Goal: Transaction & Acquisition: Book appointment/travel/reservation

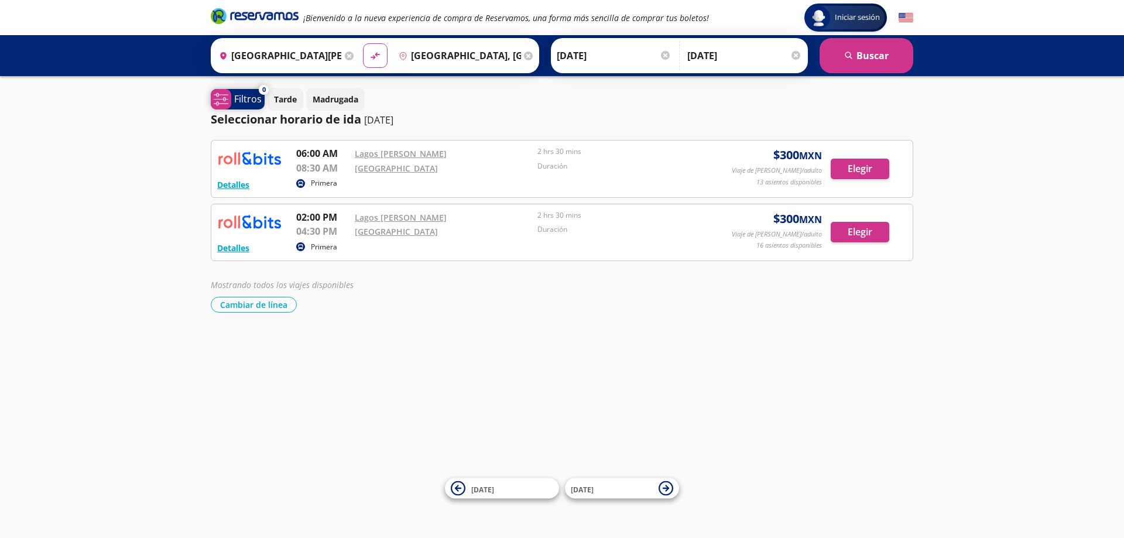
click at [247, 96] on p "Filtros" at bounding box center [248, 99] width 28 height 14
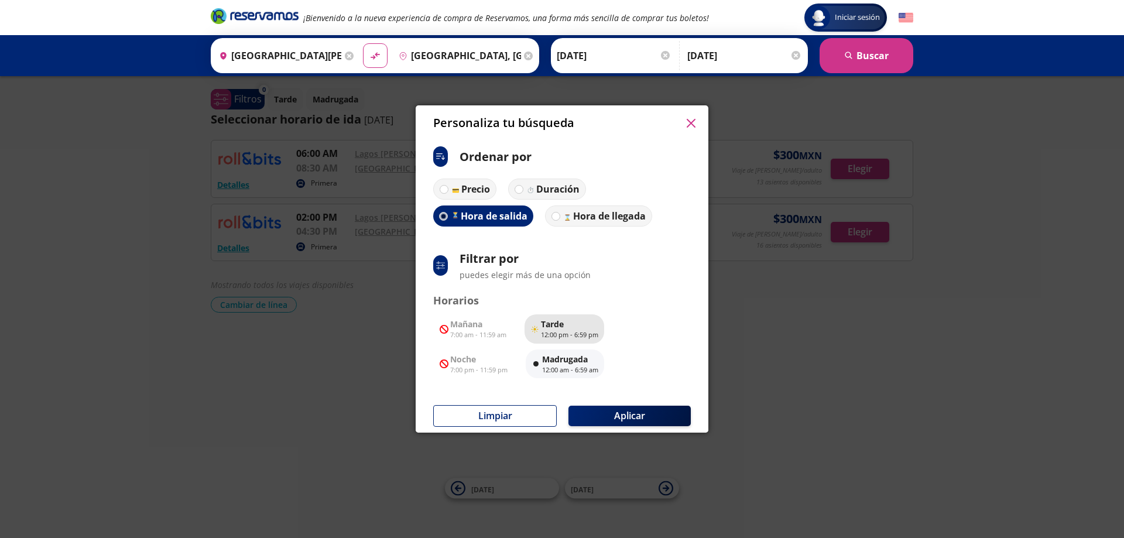
click at [566, 328] on p "Tarde" at bounding box center [569, 324] width 57 height 12
click at [621, 412] on button "Aplicar" at bounding box center [630, 416] width 122 height 20
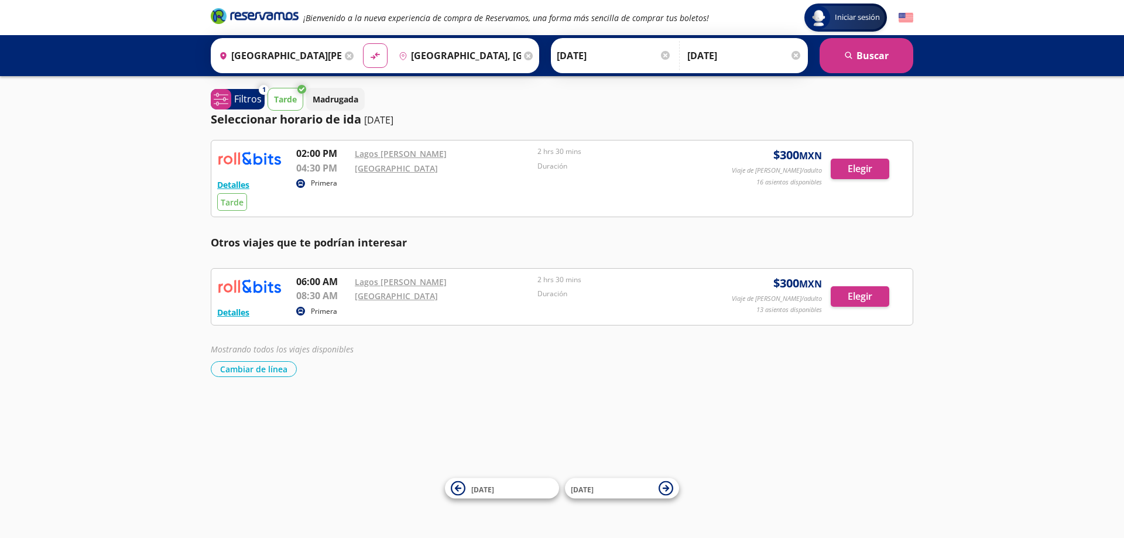
click at [707, 53] on input "[DATE]" at bounding box center [744, 55] width 115 height 29
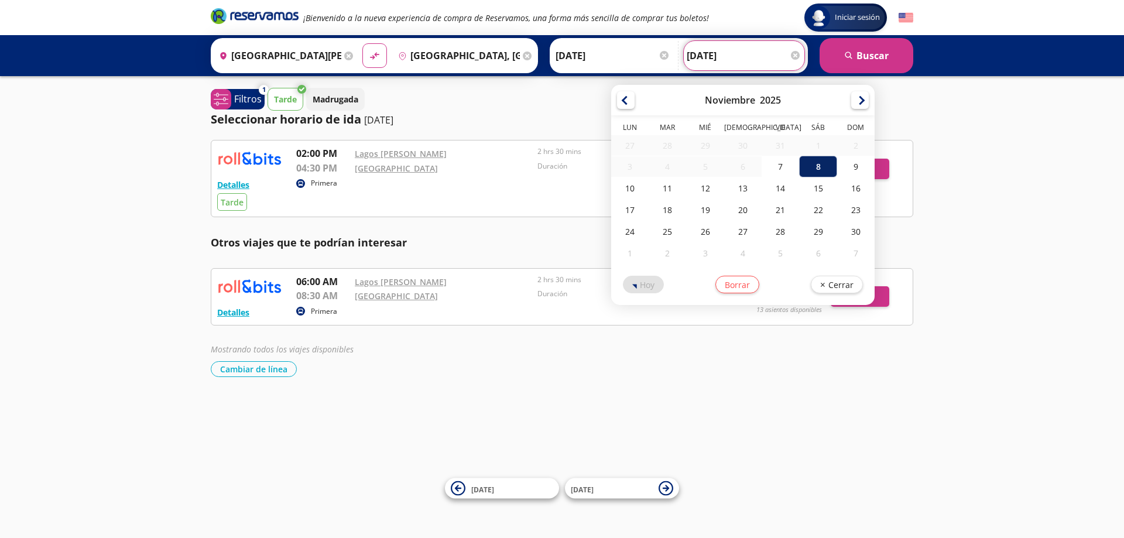
click at [810, 164] on div "8" at bounding box center [818, 167] width 37 height 22
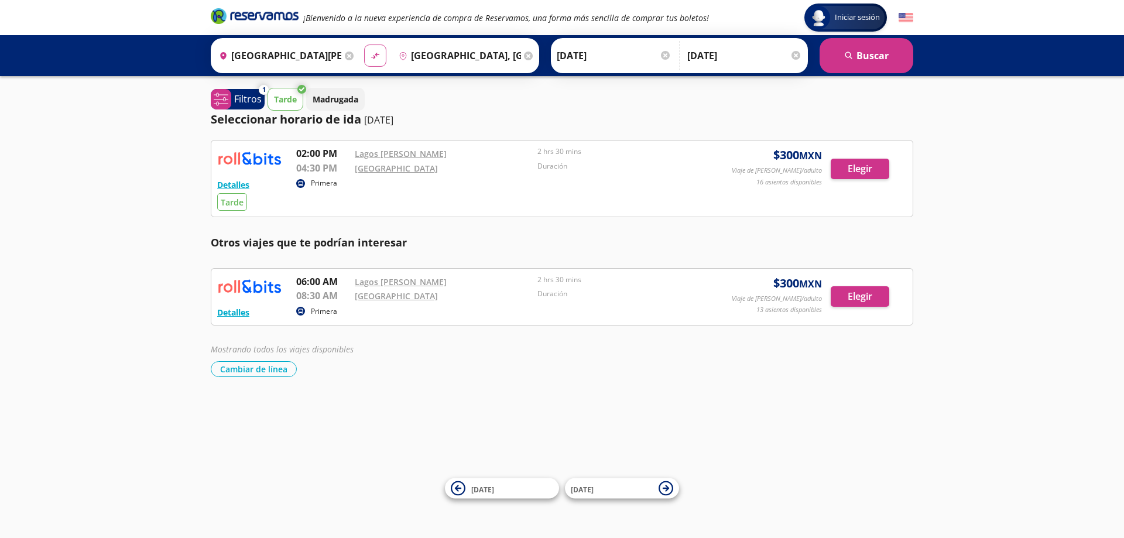
click at [370, 54] on icon "material-symbols:compare-arrows-rounded" at bounding box center [375, 55] width 11 height 11
type input "[GEOGRAPHIC_DATA], [GEOGRAPHIC_DATA]"
type input "[GEOGRAPHIC_DATA][PERSON_NAME], [GEOGRAPHIC_DATA]"
click at [866, 54] on button "search [GEOGRAPHIC_DATA]" at bounding box center [867, 55] width 94 height 35
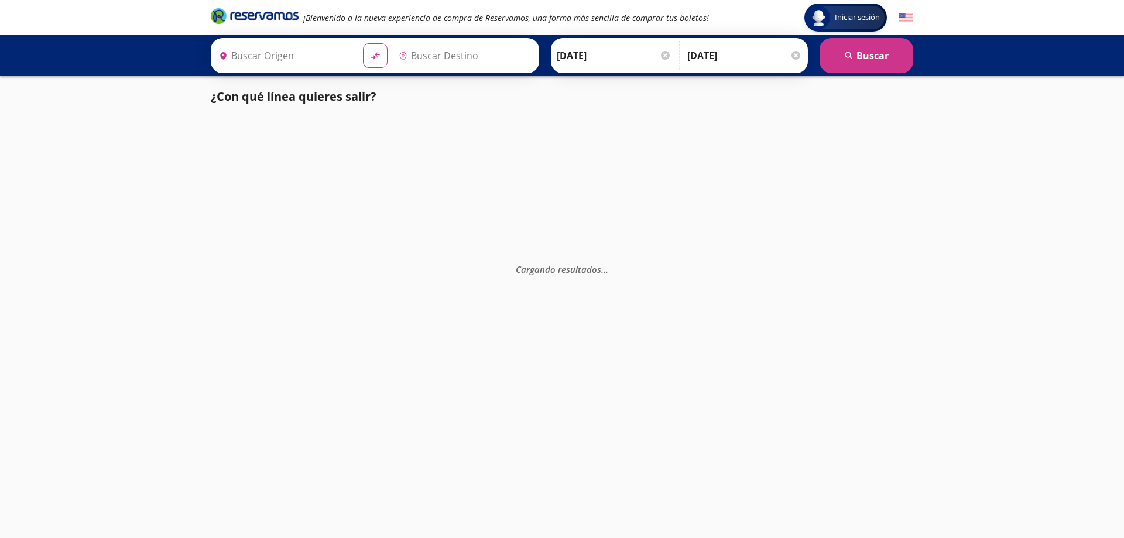
type input "[GEOGRAPHIC_DATA], [GEOGRAPHIC_DATA]"
type input "[GEOGRAPHIC_DATA][PERSON_NAME], [GEOGRAPHIC_DATA]"
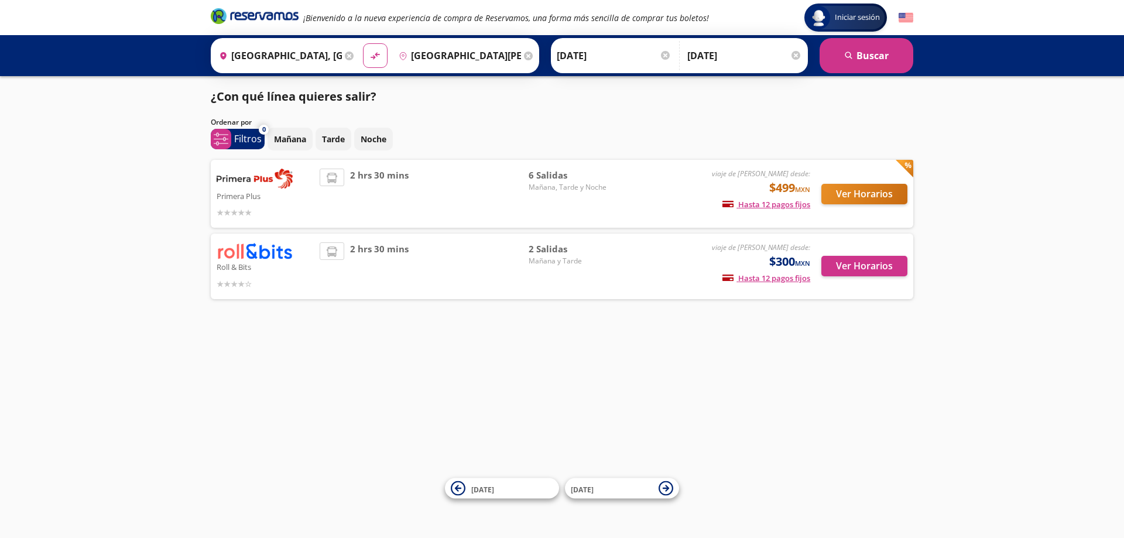
click at [261, 249] on img at bounding box center [255, 250] width 76 height 17
click at [858, 269] on button "Ver Horarios" at bounding box center [864, 266] width 86 height 20
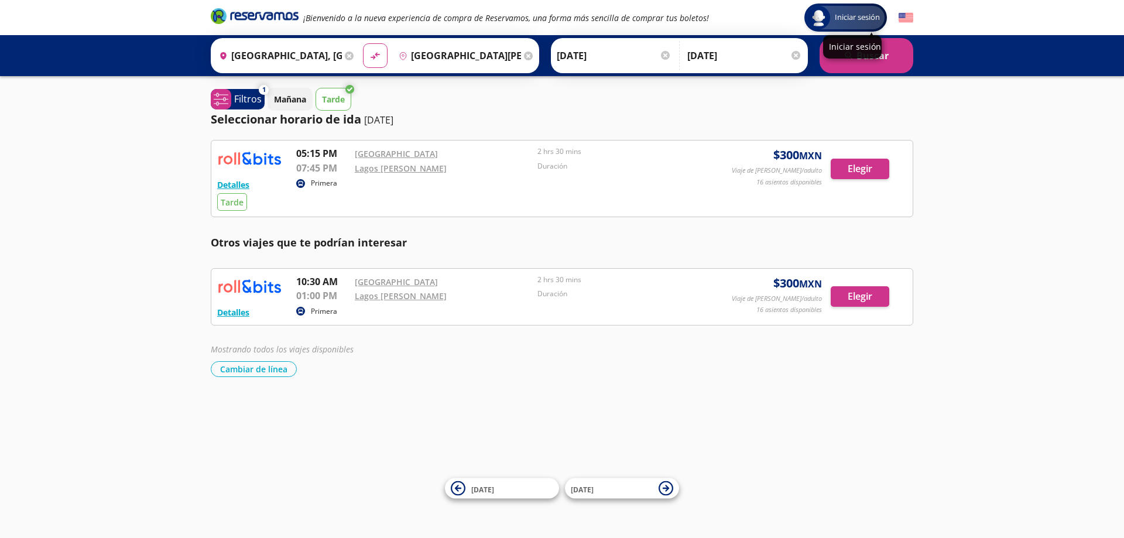
click at [855, 20] on span "Iniciar sesión" at bounding box center [857, 18] width 54 height 12
